Goal: Find contact information: Find contact information

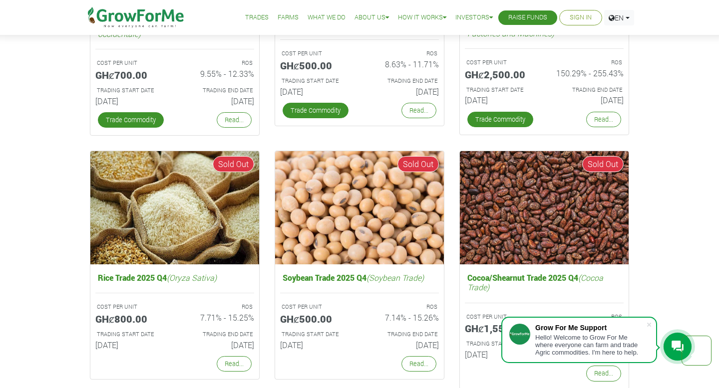
scroll to position [1804, 0]
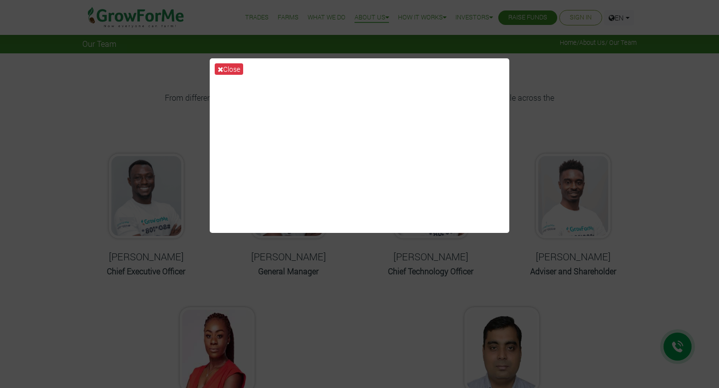
click at [549, 102] on div "Close" at bounding box center [359, 194] width 719 height 388
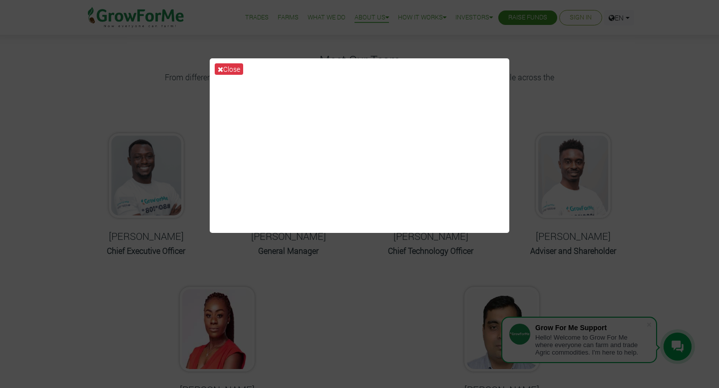
scroll to position [22, 0]
click at [224, 67] on button "Close" at bounding box center [229, 68] width 28 height 11
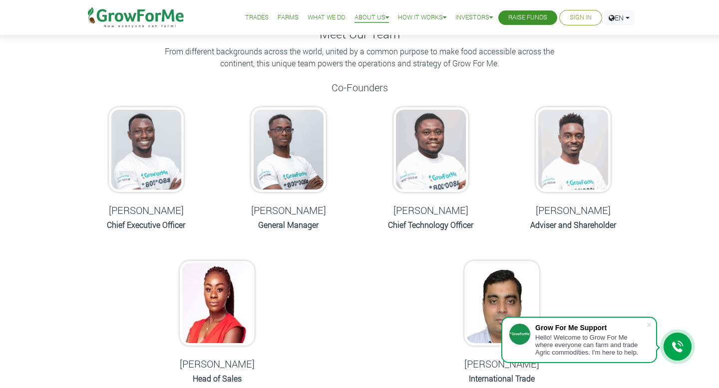
scroll to position [47, 0]
drag, startPoint x: 113, startPoint y: 208, endPoint x: 181, endPoint y: 209, distance: 67.9
click at [181, 209] on h5 "[PERSON_NAME]" at bounding box center [145, 210] width 117 height 12
copy h5 "[PERSON_NAME]"
